Goal: Navigation & Orientation: Find specific page/section

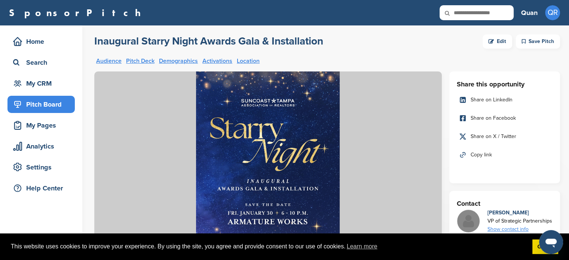
click at [22, 102] on div "Pitch Board" at bounding box center [43, 104] width 64 height 13
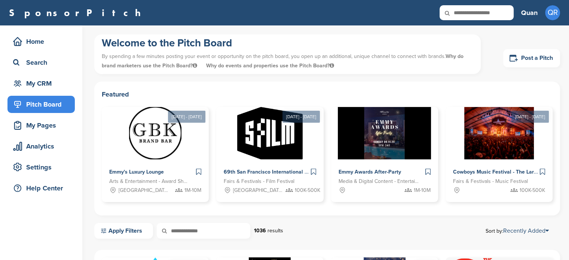
click at [48, 121] on div "My Pages" at bounding box center [43, 125] width 64 height 13
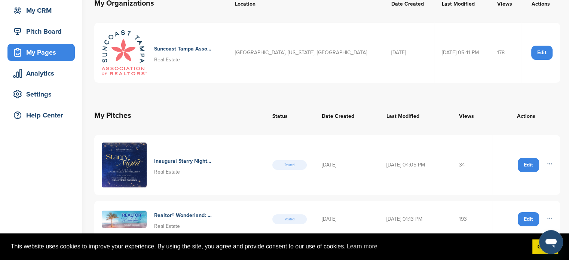
scroll to position [75, 0]
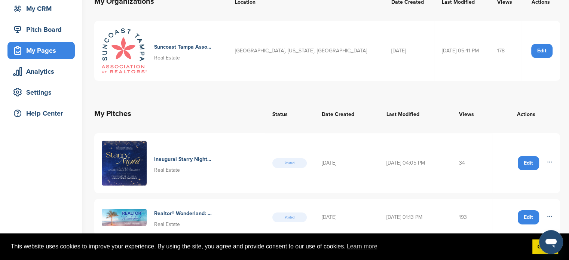
click at [189, 45] on h4 "Suncoast Tampa Association Of Realtors® (Star)" at bounding box center [183, 47] width 58 height 8
